Goal: Check status: Check status

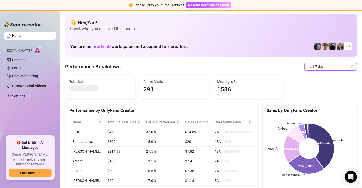
click at [330, 67] on span "Last 7 days" at bounding box center [331, 67] width 47 height 8
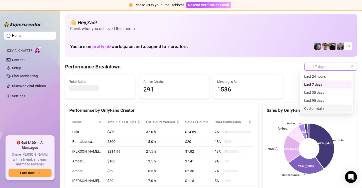
click at [320, 109] on div "Custom date" at bounding box center [327, 109] width 45 height 6
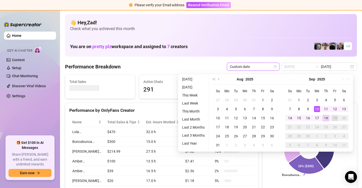
type input "[DATE]"
click at [325, 120] on div "18" at bounding box center [326, 118] width 6 height 6
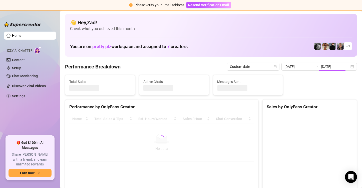
type input "[DATE]"
